Goal: Find specific page/section: Find specific page/section

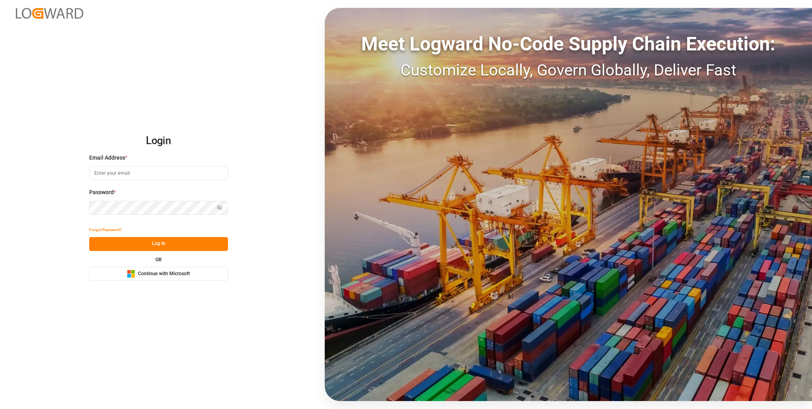
click at [159, 275] on span "Continue with Microsoft" at bounding box center [164, 273] width 52 height 7
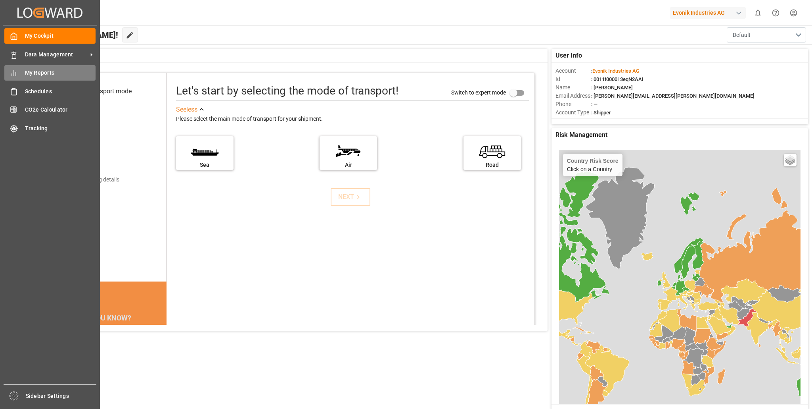
click at [34, 69] on span "My Reports" at bounding box center [60, 73] width 71 height 8
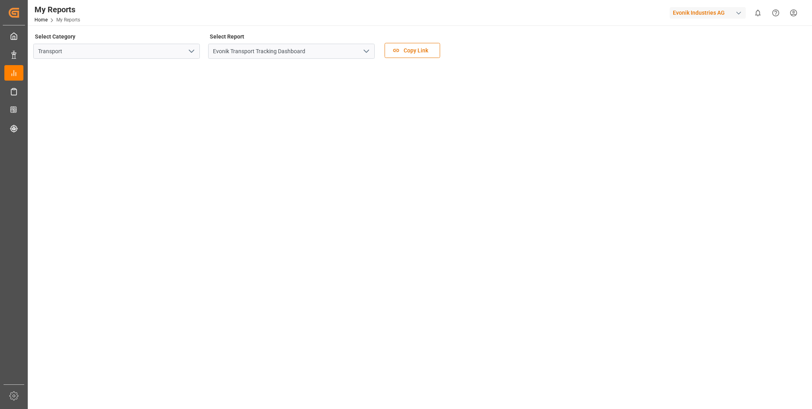
click at [186, 49] on button "open menu" at bounding box center [191, 51] width 12 height 12
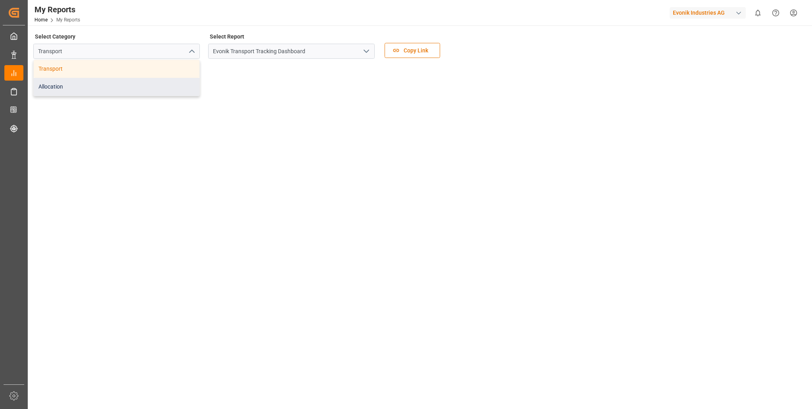
click at [78, 88] on div "Allocation" at bounding box center [117, 87] width 166 height 18
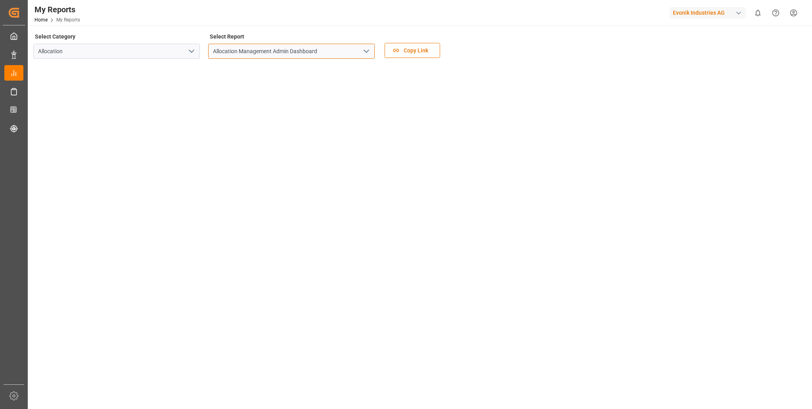
click at [336, 48] on input "Allocation Management Admin Dashboard" at bounding box center [291, 51] width 167 height 15
click at [367, 50] on icon "open menu" at bounding box center [367, 51] width 10 height 10
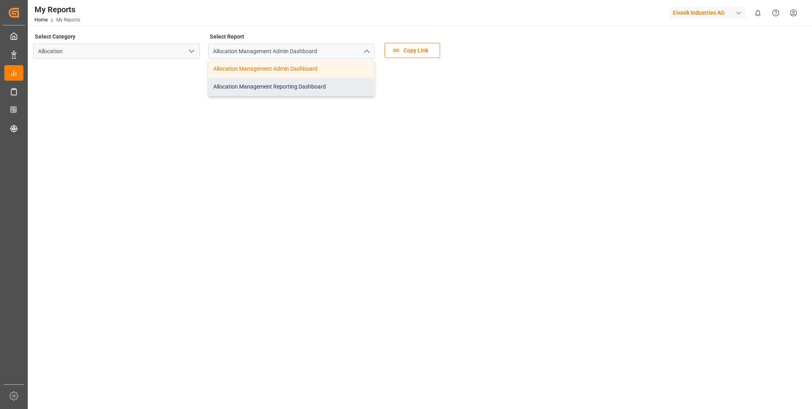
click at [274, 89] on div "Allocation Management Reporting Dashboard" at bounding box center [292, 87] width 166 height 18
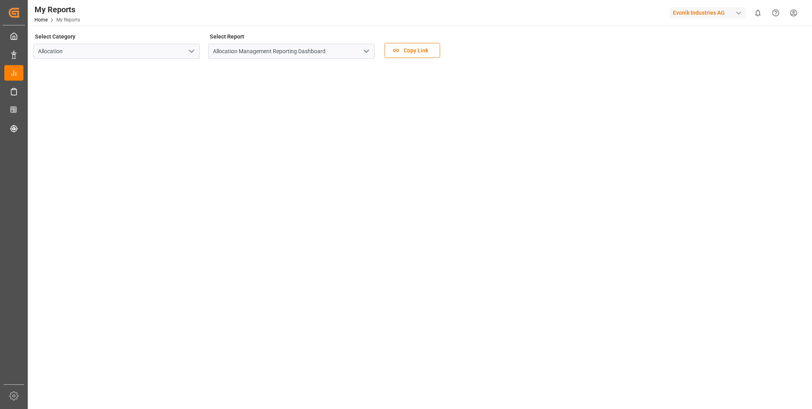
scroll to position [40, 0]
